Goal: Information Seeking & Learning: Learn about a topic

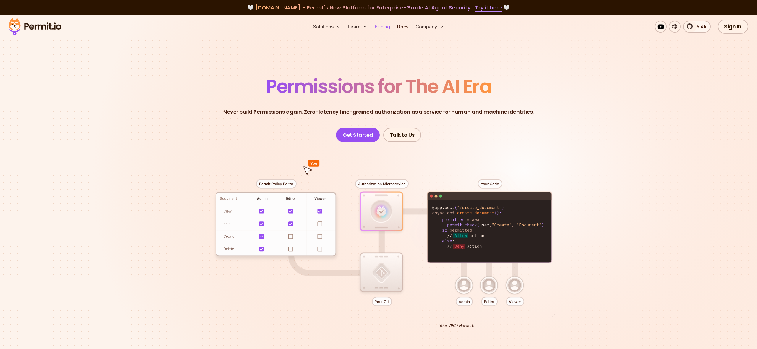
click at [385, 25] on link "Pricing" at bounding box center [382, 27] width 20 height 12
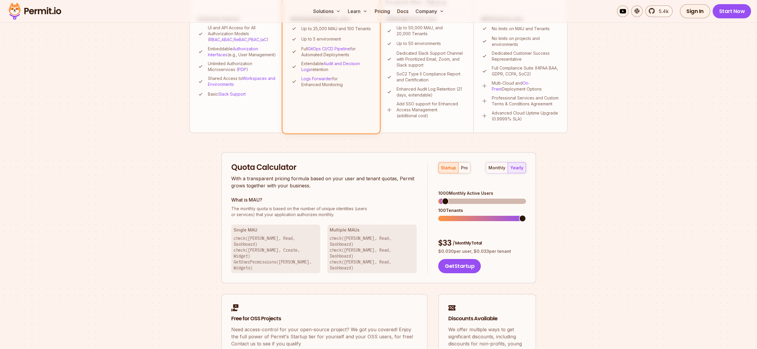
scroll to position [249, 0]
click at [451, 206] on div "5300 Monthly Active Users 100 Tenants" at bounding box center [482, 205] width 88 height 31
click at [444, 215] on span at bounding box center [443, 217] width 10 height 5
click at [520, 219] on span at bounding box center [522, 217] width 7 height 7
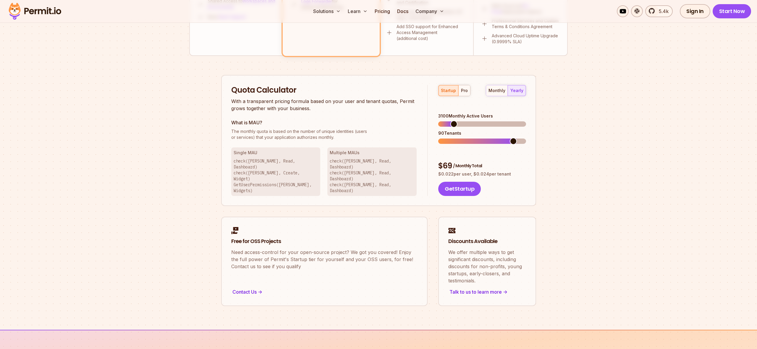
scroll to position [335, 0]
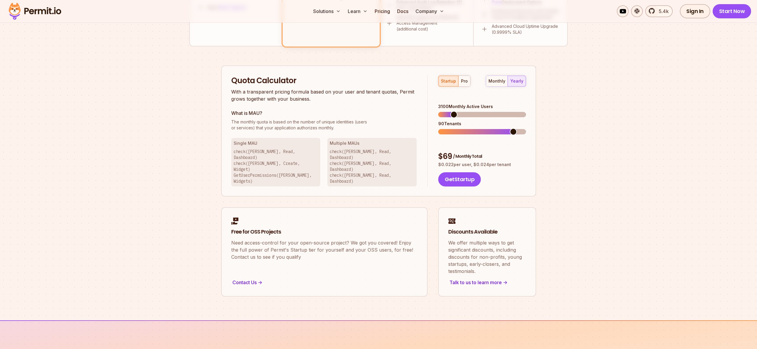
click at [292, 119] on span "The monthly quota is based on the number of unique identities (users" at bounding box center [324, 122] width 186 height 6
copy p "The monthly quota is based on the number of unique identities (users"
click at [342, 130] on p "The monthly quota is based on the number of unique identities (users or service…" at bounding box center [324, 125] width 186 height 12
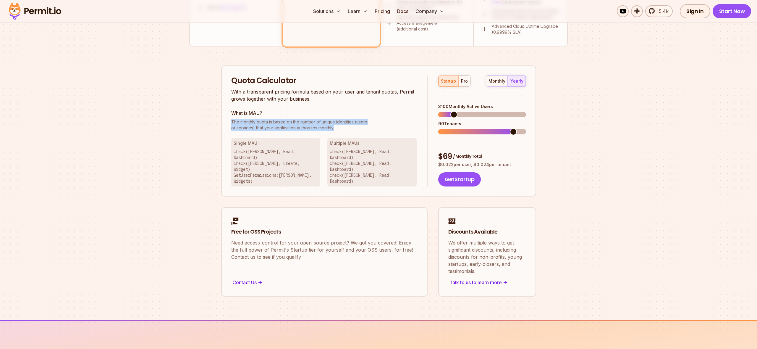
copy p "The monthly quota is based on the number of unique identities (users or service…"
drag, startPoint x: 286, startPoint y: 123, endPoint x: 221, endPoint y: 121, distance: 65.1
click at [221, 121] on div "Permit Pricing From Free to Predictable Scaling From a startup with 100 users t…" at bounding box center [378, 17] width 379 height 560
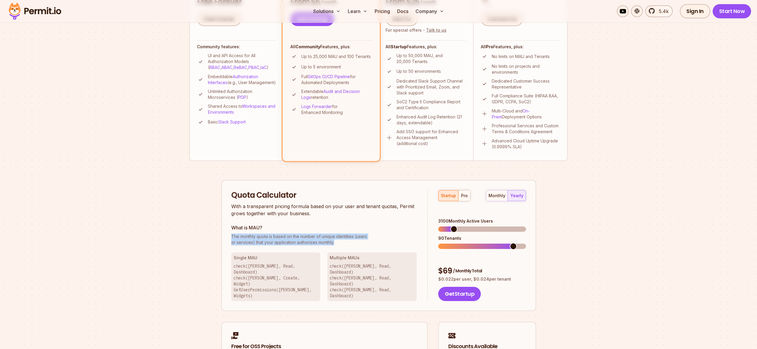
scroll to position [221, 0]
click at [567, 221] on div "Permit Pricing From Free to Predictable Scaling From a startup with 100 users t…" at bounding box center [378, 132] width 379 height 560
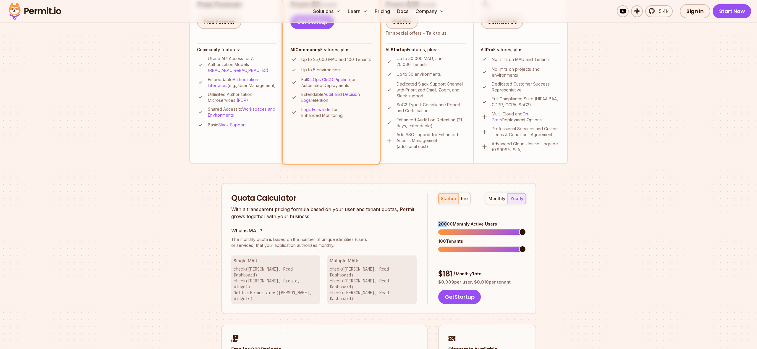
drag, startPoint x: 447, startPoint y: 211, endPoint x: 444, endPoint y: 212, distance: 3.7
click at [448, 221] on div "20000 Monthly Active Users" at bounding box center [482, 224] width 88 height 6
click at [444, 221] on div "20000 Monthly Active Users" at bounding box center [482, 224] width 88 height 6
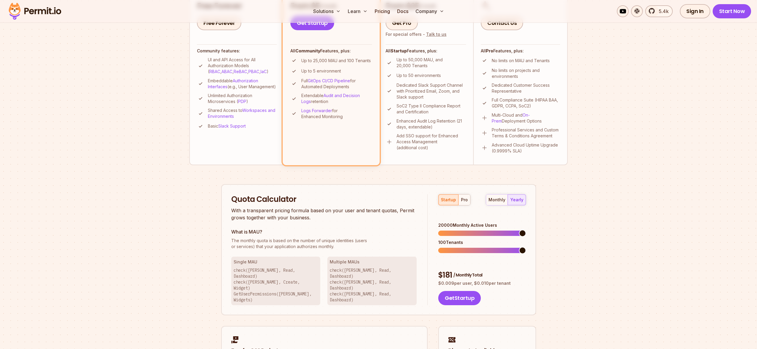
scroll to position [218, 0]
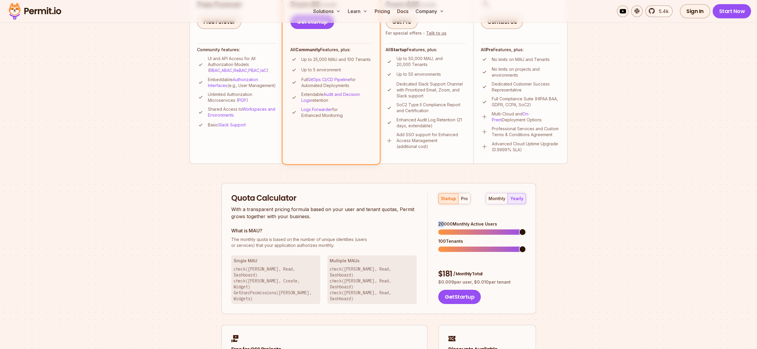
drag, startPoint x: 438, startPoint y: 216, endPoint x: 445, endPoint y: 217, distance: 6.2
click at [445, 221] on div "20000 Monthly Active Users" at bounding box center [482, 224] width 88 height 6
click at [465, 201] on button "pro" at bounding box center [464, 198] width 12 height 11
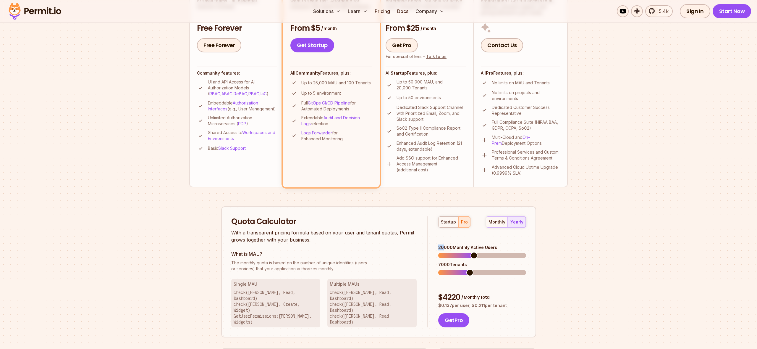
scroll to position [195, 0]
click at [505, 251] on span at bounding box center [501, 254] width 7 height 7
click at [513, 269] on span at bounding box center [509, 272] width 7 height 7
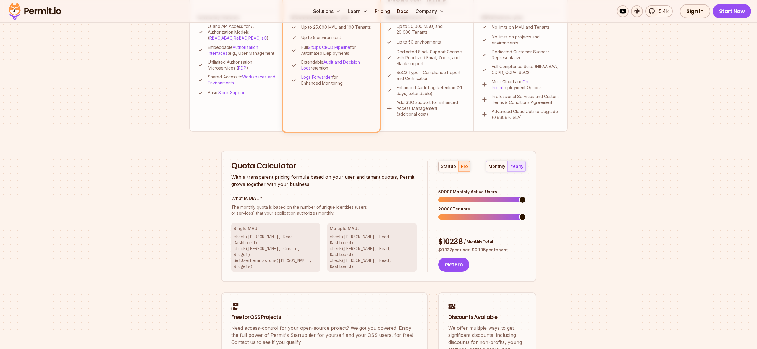
scroll to position [251, 0]
click at [542, 259] on div "Permit Pricing From Free to Predictable Scaling From a startup with 100 users t…" at bounding box center [378, 101] width 379 height 560
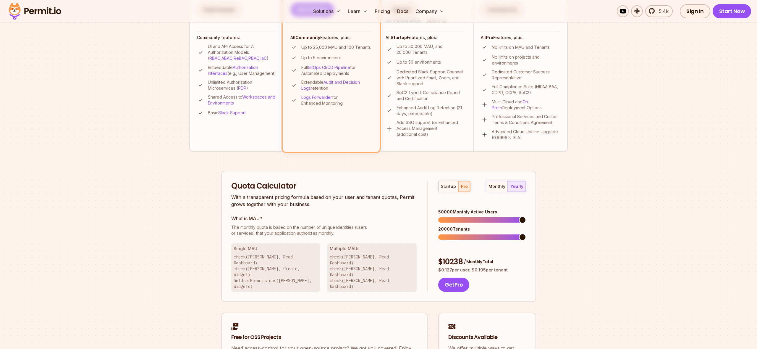
scroll to position [230, 0]
click at [456, 222] on div "10400 Monthly Active Users 3640 Tenants" at bounding box center [482, 224] width 88 height 31
click at [454, 226] on div "3605 Tenants" at bounding box center [482, 229] width 88 height 6
drag, startPoint x: 460, startPoint y: 215, endPoint x: 459, endPoint y: 211, distance: 3.9
click at [457, 215] on div "10300 Monthly Active Users 3605 Tenants" at bounding box center [482, 224] width 88 height 31
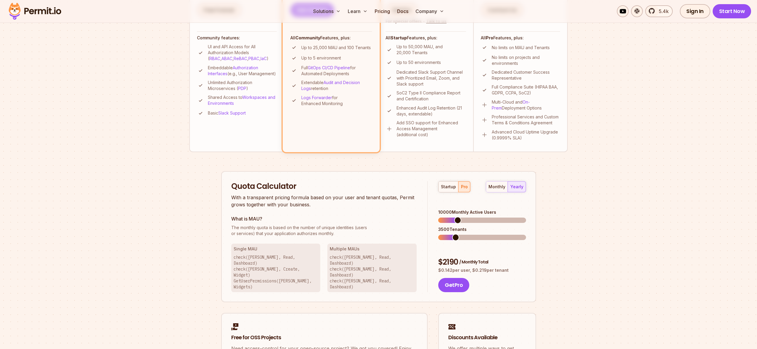
click at [456, 217] on span at bounding box center [457, 220] width 7 height 7
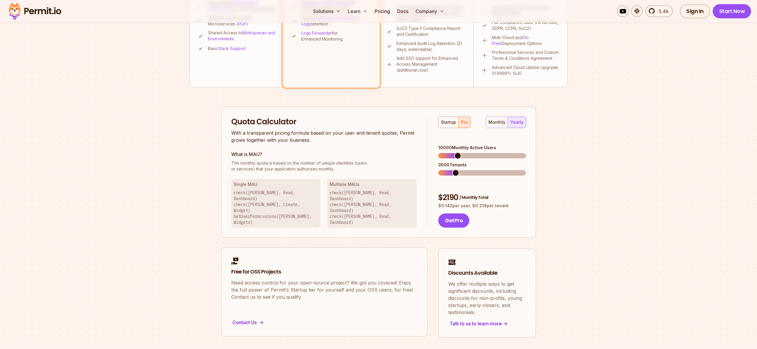
scroll to position [295, 0]
